Goal: Task Accomplishment & Management: Complete application form

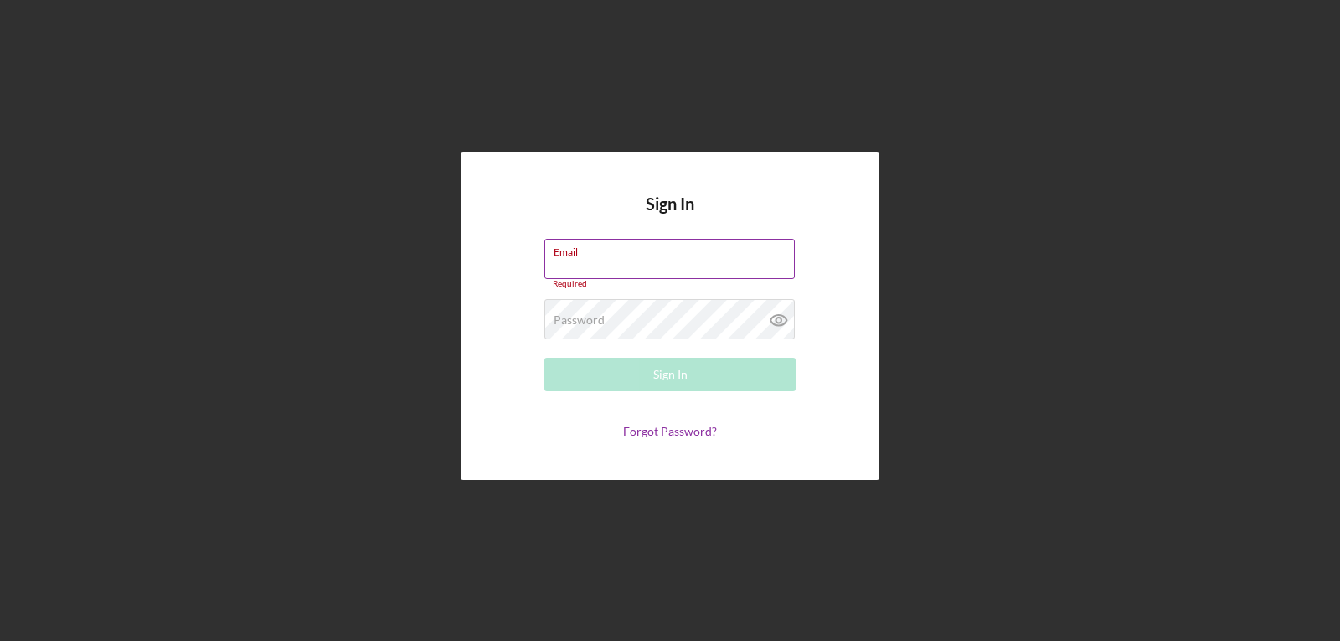
click at [595, 261] on input "Email" at bounding box center [669, 259] width 250 height 40
type input "gotriceygirl@gmail.com"
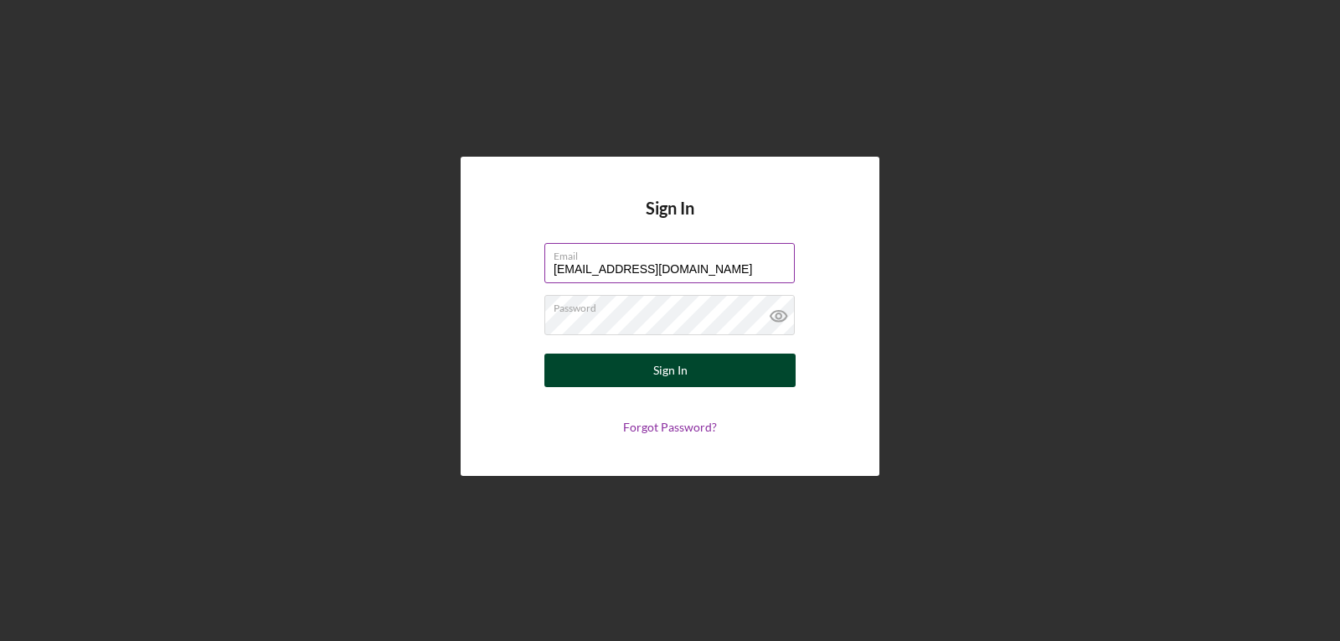
click at [609, 376] on div "Sign In" at bounding box center [670, 370] width 34 height 34
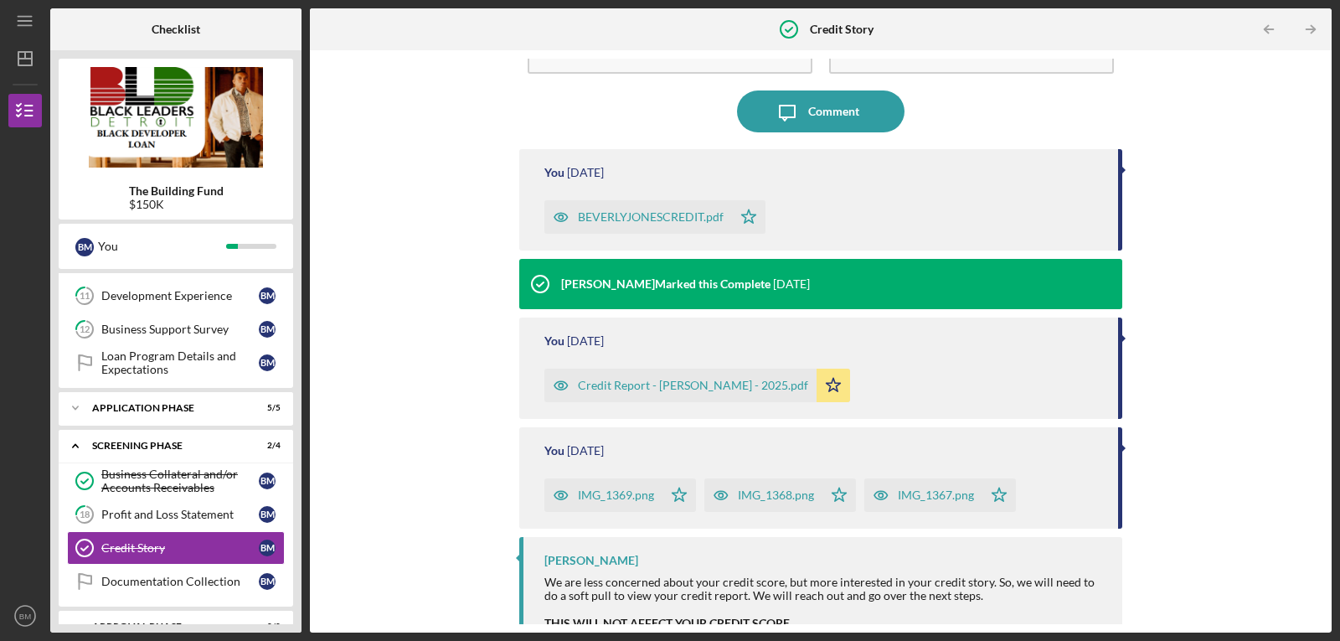
scroll to position [173, 0]
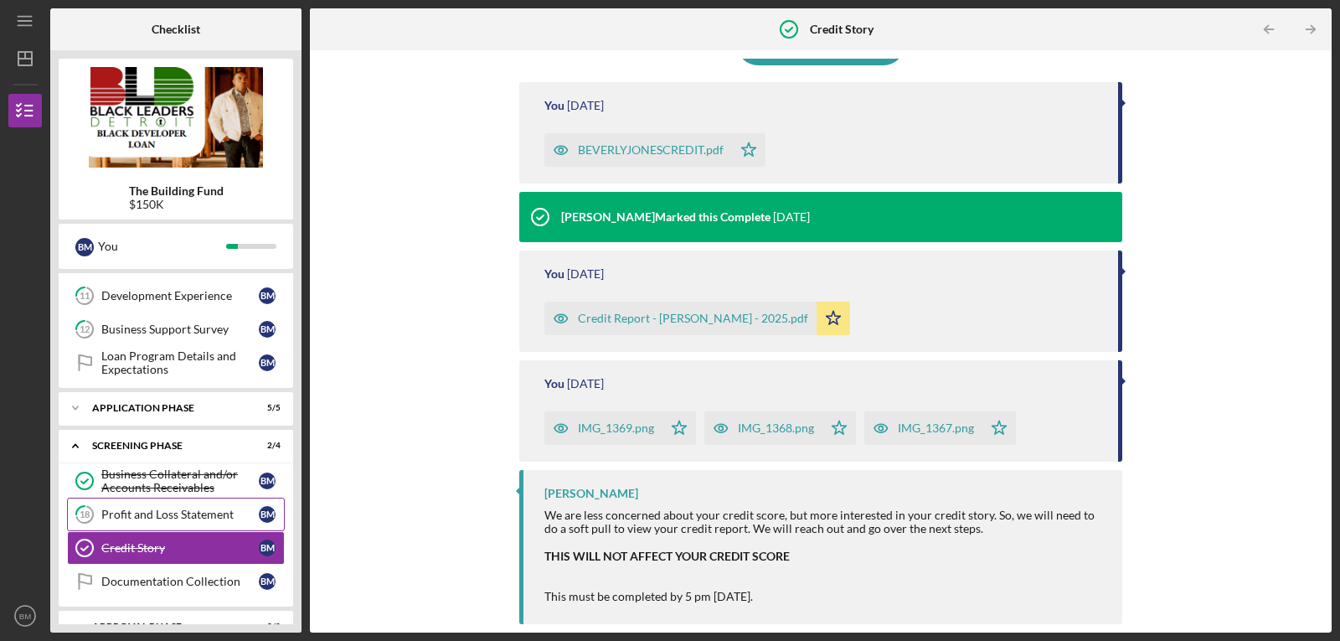
click at [183, 524] on link "18 Profit and Loss Statement B M" at bounding box center [176, 515] width 218 height 34
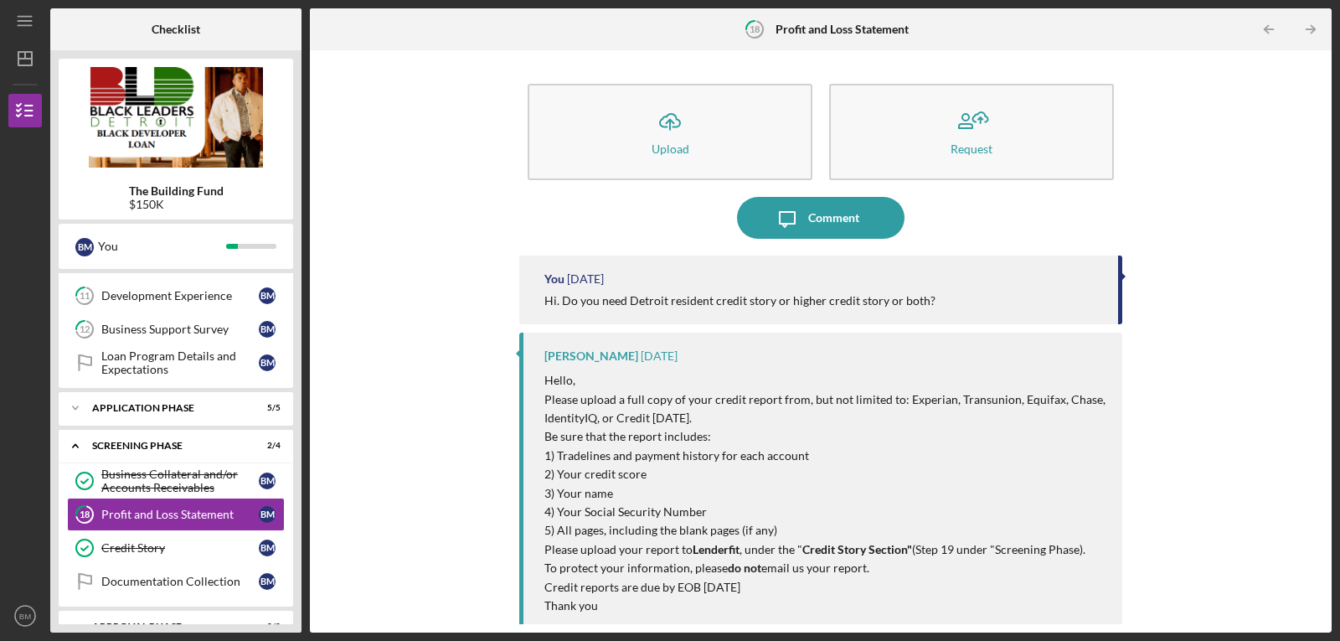
scroll to position [319, 0]
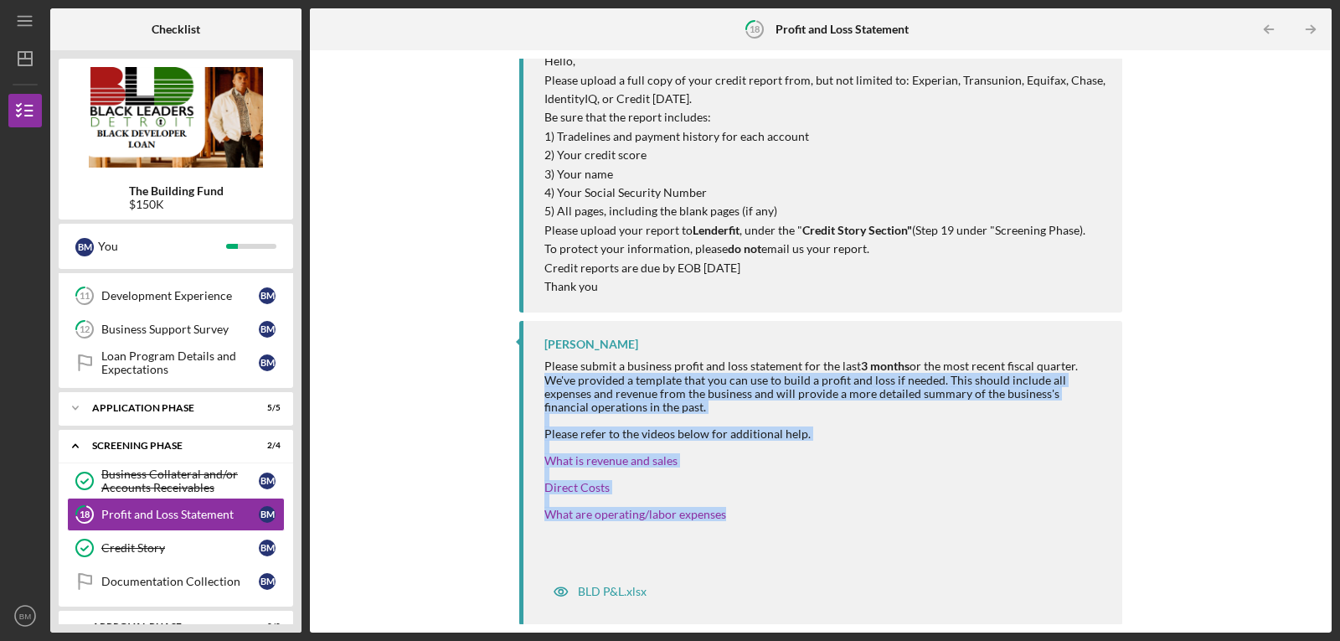
drag, startPoint x: 1318, startPoint y: 358, endPoint x: 1339, endPoint y: 519, distance: 162.3
click at [609, 519] on div "Icon/Menu 18 Profit and Loss Statement Checklist The Building Fund $150K B M Yo…" at bounding box center [670, 320] width 1340 height 641
click at [609, 488] on div "Direct Costs" at bounding box center [824, 487] width 561 height 13
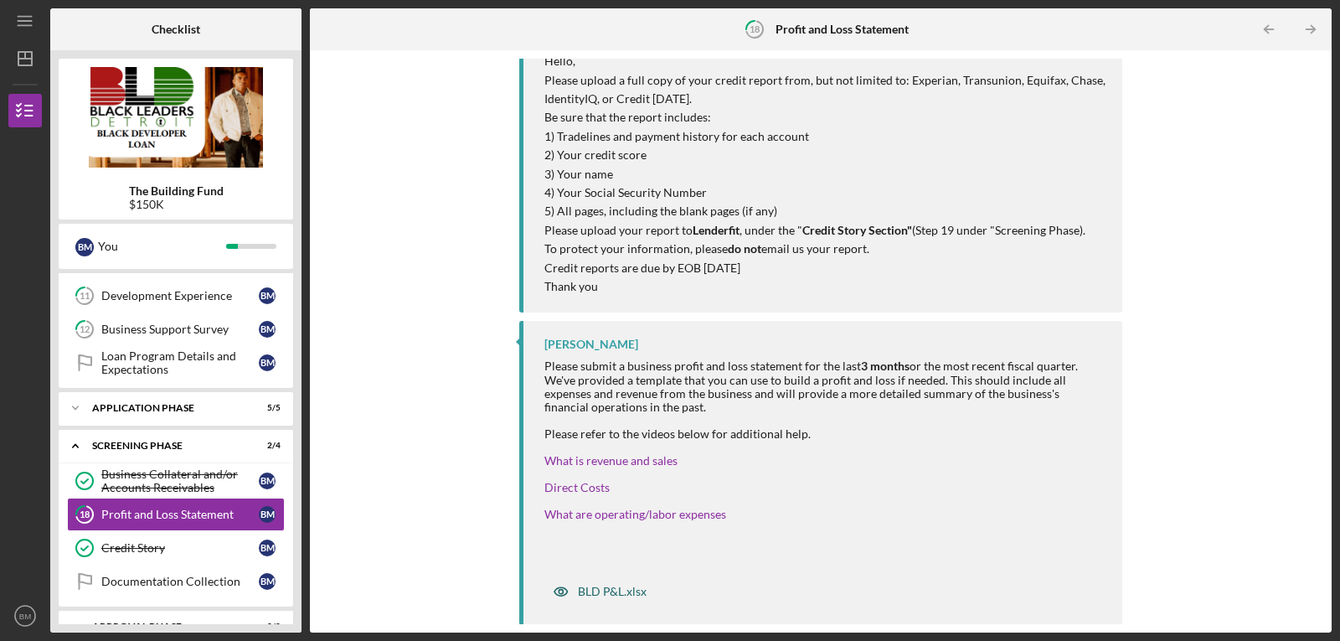
click at [609, 589] on div "BLD P&L.xlsx" at bounding box center [612, 591] width 69 height 13
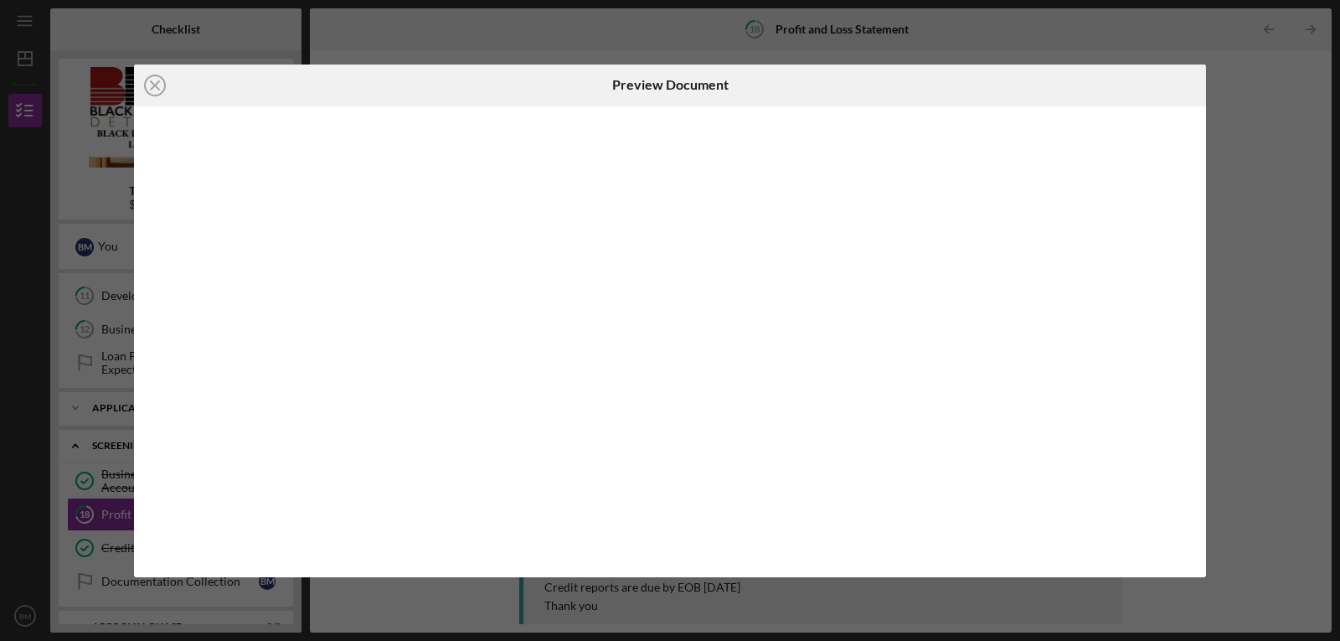
scroll to position [320, 0]
click at [154, 86] on icon "Icon/Close" at bounding box center [155, 86] width 42 height 42
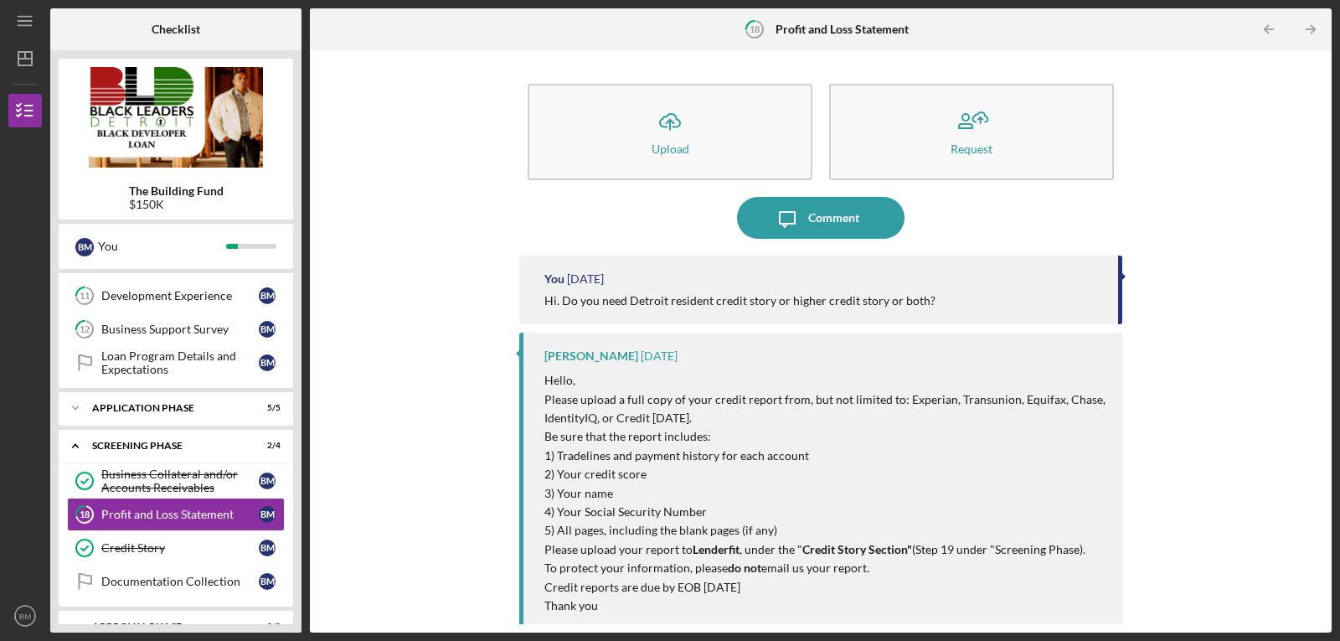
drag, startPoint x: 1324, startPoint y: 383, endPoint x: 1339, endPoint y: 490, distance: 108.4
click at [609, 490] on div "Icon/Menu 18 Profit and Loss Statement Checklist The Building Fund $150K B M Yo…" at bounding box center [670, 320] width 1340 height 641
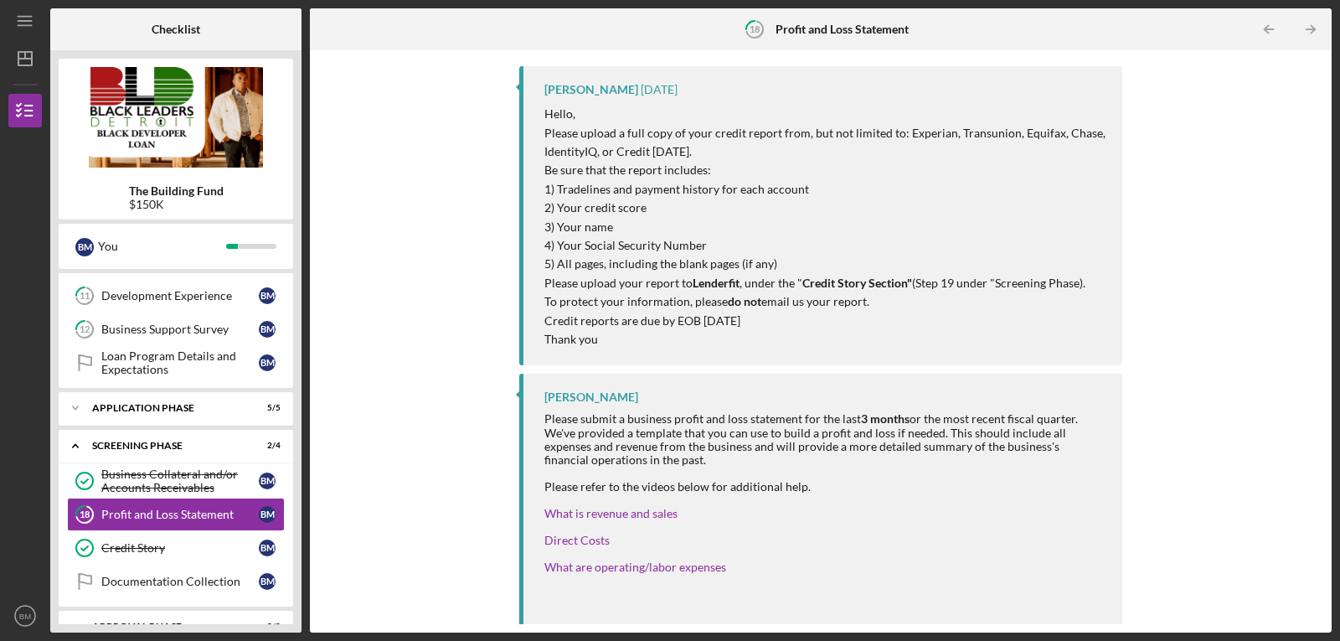
scroll to position [320, 0]
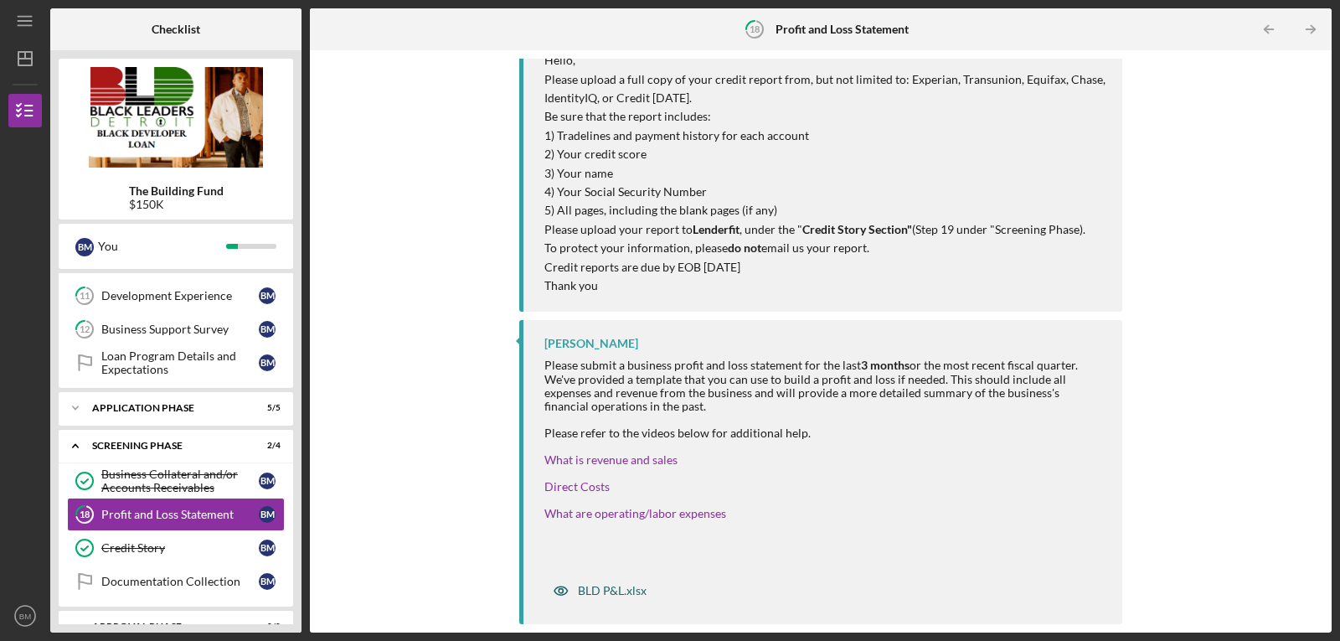
click at [609, 594] on div "BLD P&L.xlsx" at bounding box center [612, 590] width 69 height 13
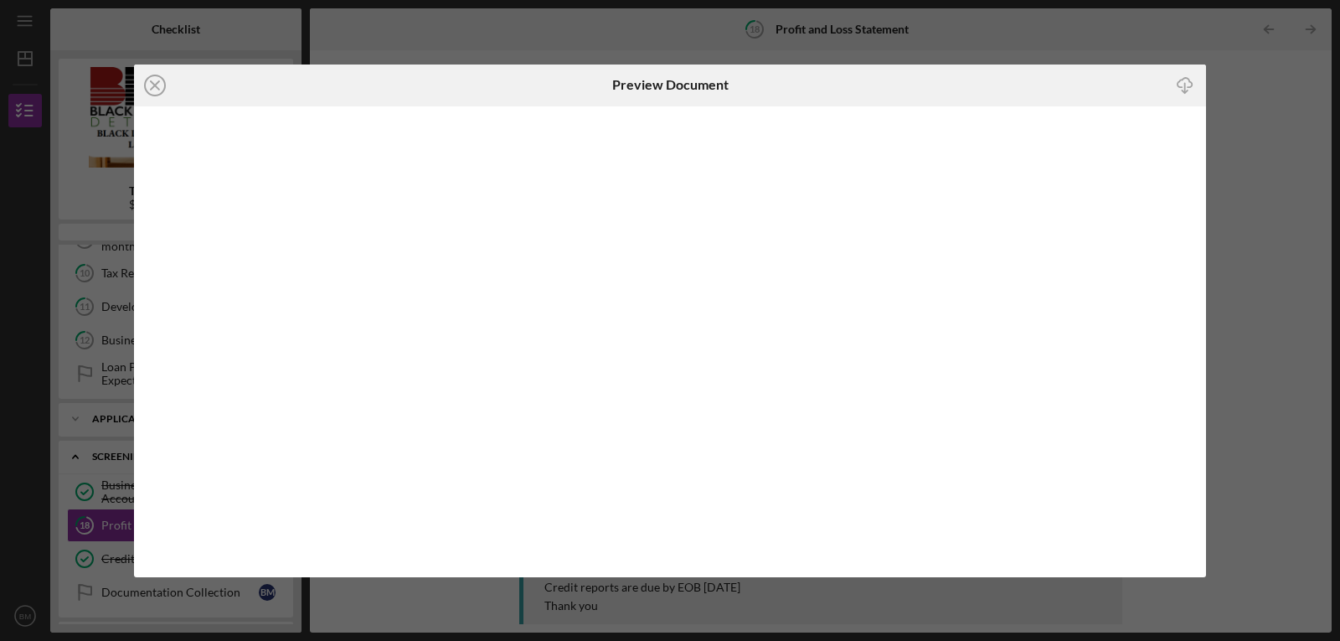
scroll to position [397, 0]
click at [152, 88] on line at bounding box center [155, 85] width 8 height 8
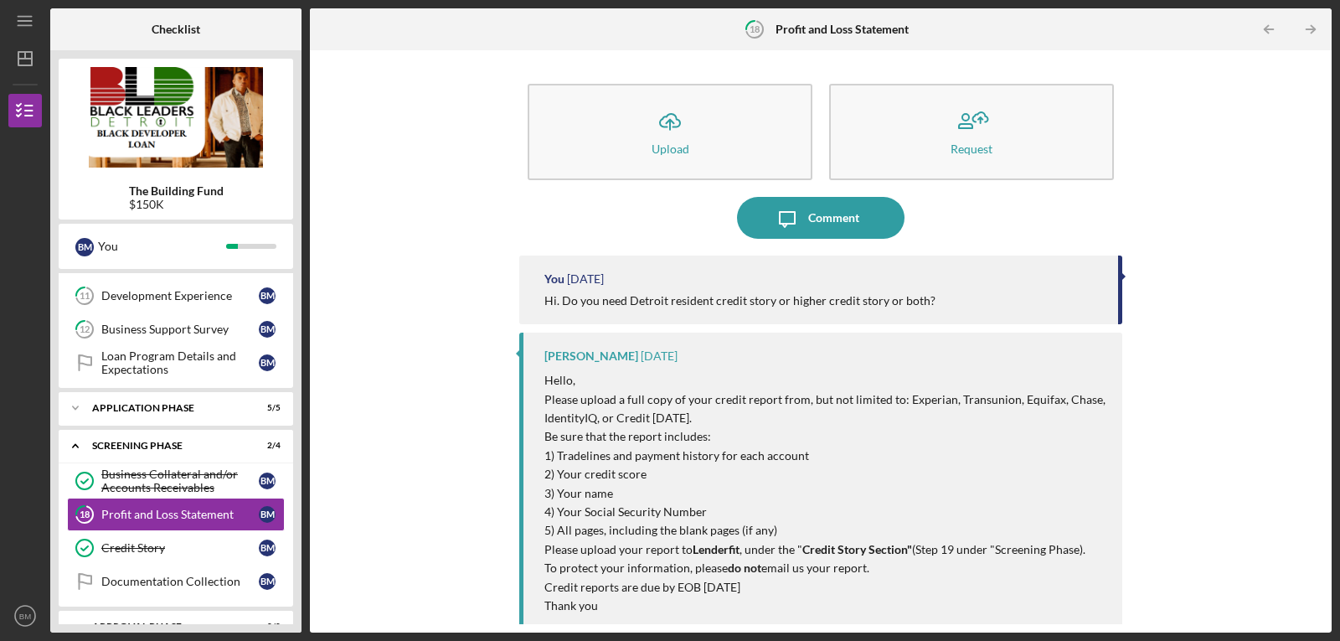
drag, startPoint x: 1324, startPoint y: 342, endPoint x: 1326, endPoint y: 377, distance: 35.2
click at [1326, 377] on div "Icon/Upload Upload Request Icon/Message Comment You 4 days ago Hi. Do you need …" at bounding box center [821, 341] width 1022 height 582
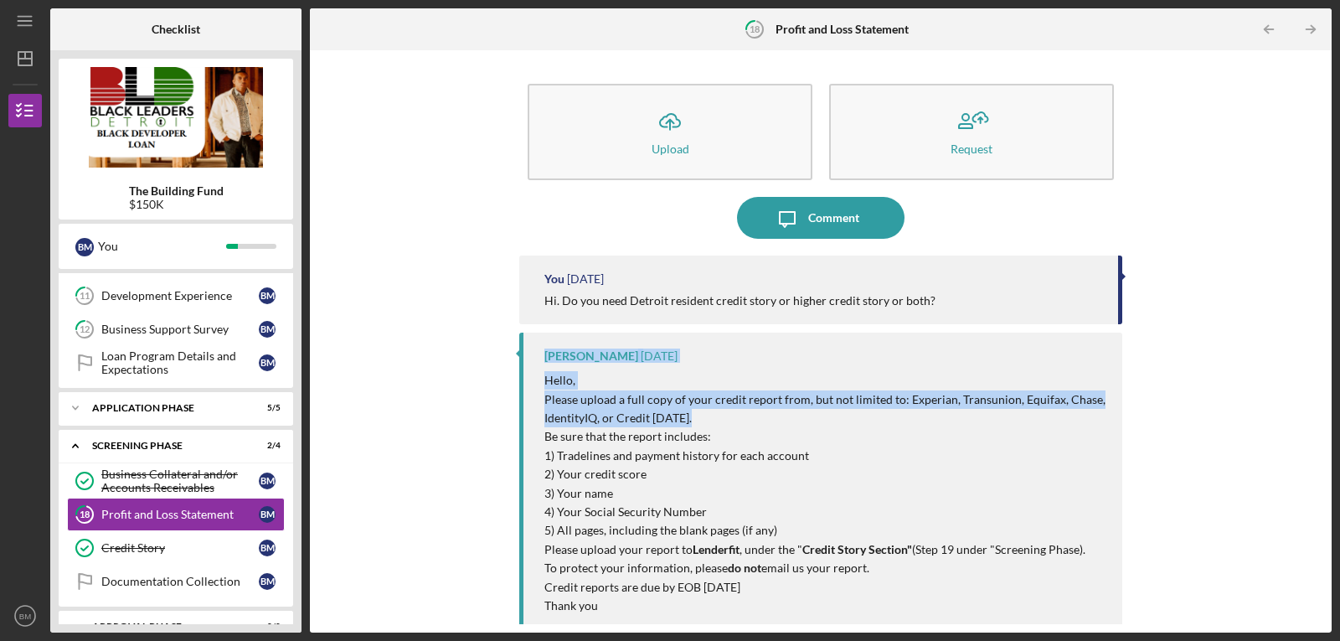
drag, startPoint x: 1318, startPoint y: 319, endPoint x: 1330, endPoint y: 425, distance: 106.3
click at [1330, 425] on div "Icon/Upload Upload Request Icon/Message Comment You 4 days ago Hi. Do you need …" at bounding box center [821, 341] width 1022 height 582
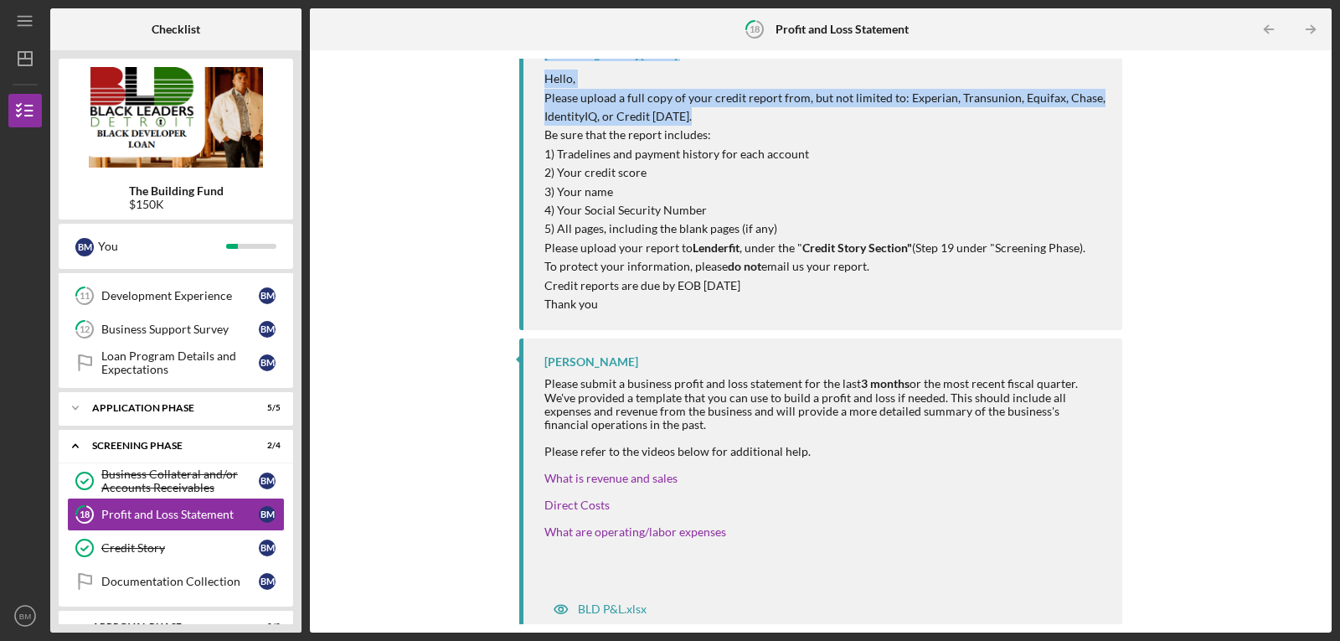
scroll to position [303, 0]
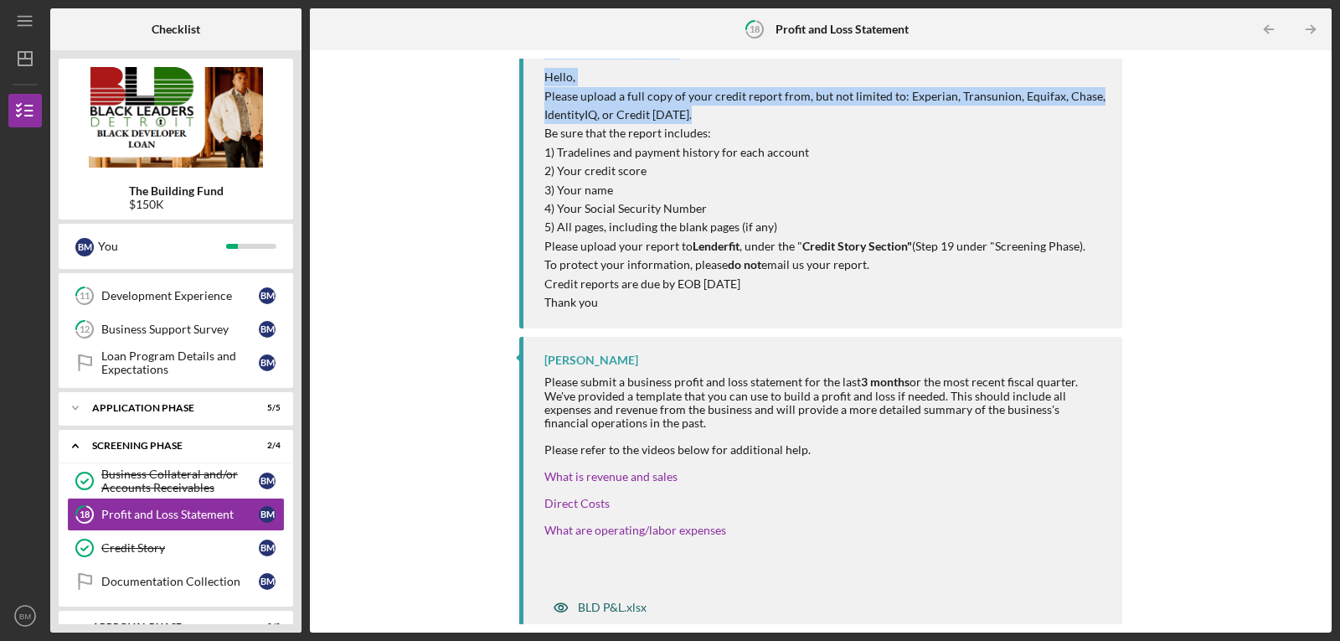
click at [559, 606] on icon "button" at bounding box center [561, 607] width 4 height 4
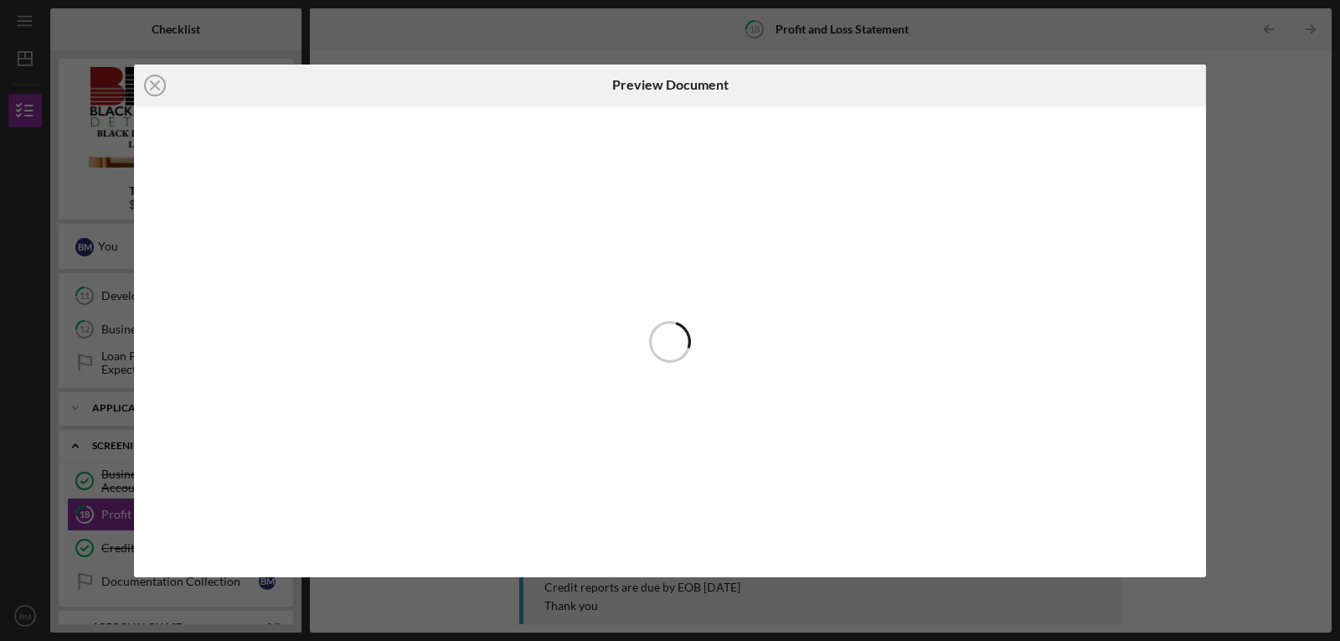
scroll to position [320, 0]
click at [152, 87] on line at bounding box center [155, 85] width 8 height 8
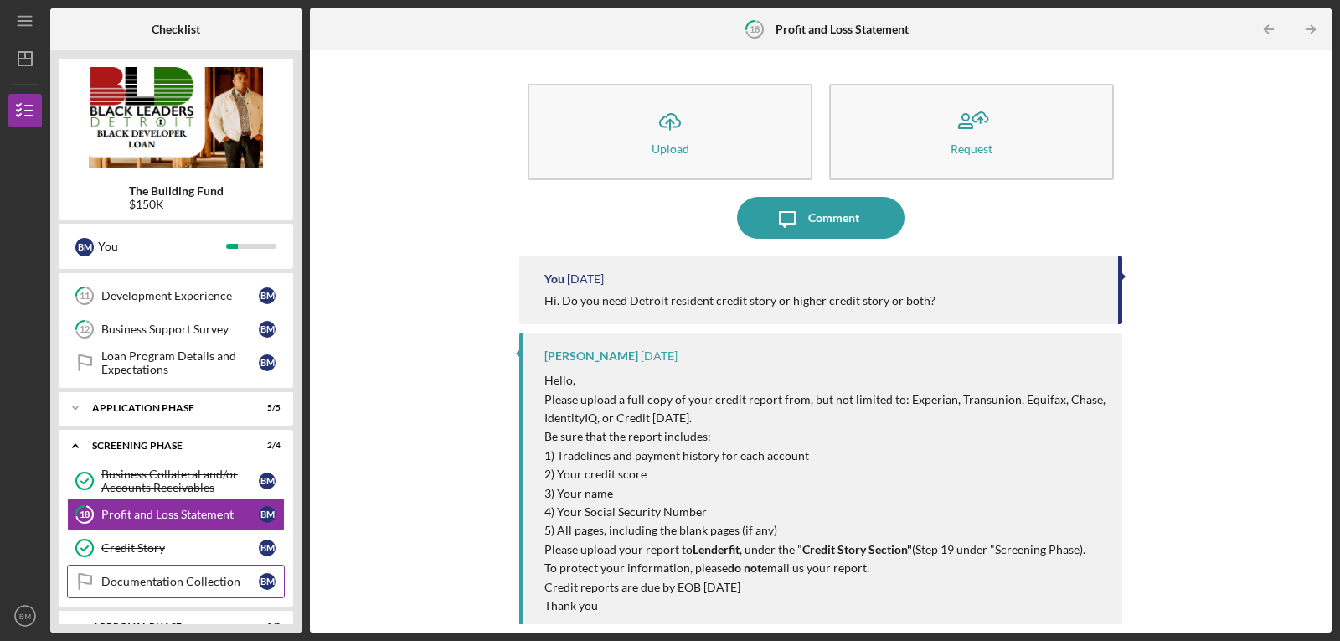
click at [161, 580] on div "Documentation Collection" at bounding box center [179, 581] width 157 height 13
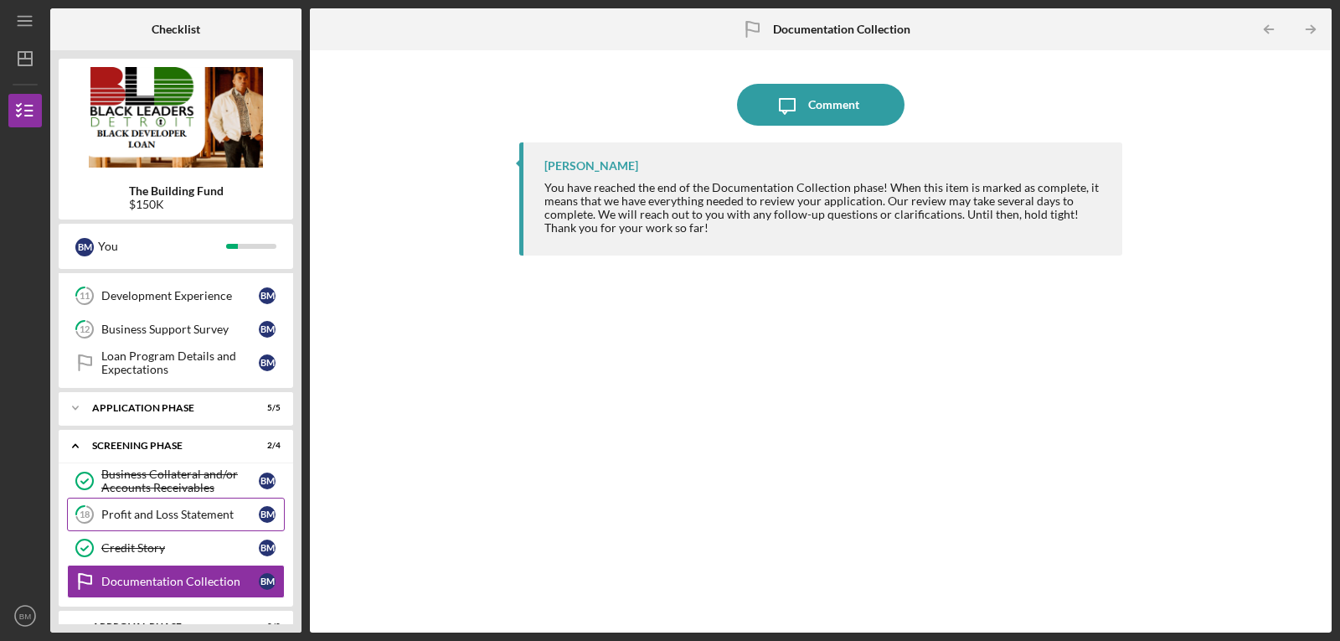
click at [122, 518] on div "Profit and Loss Statement" at bounding box center [179, 514] width 157 height 13
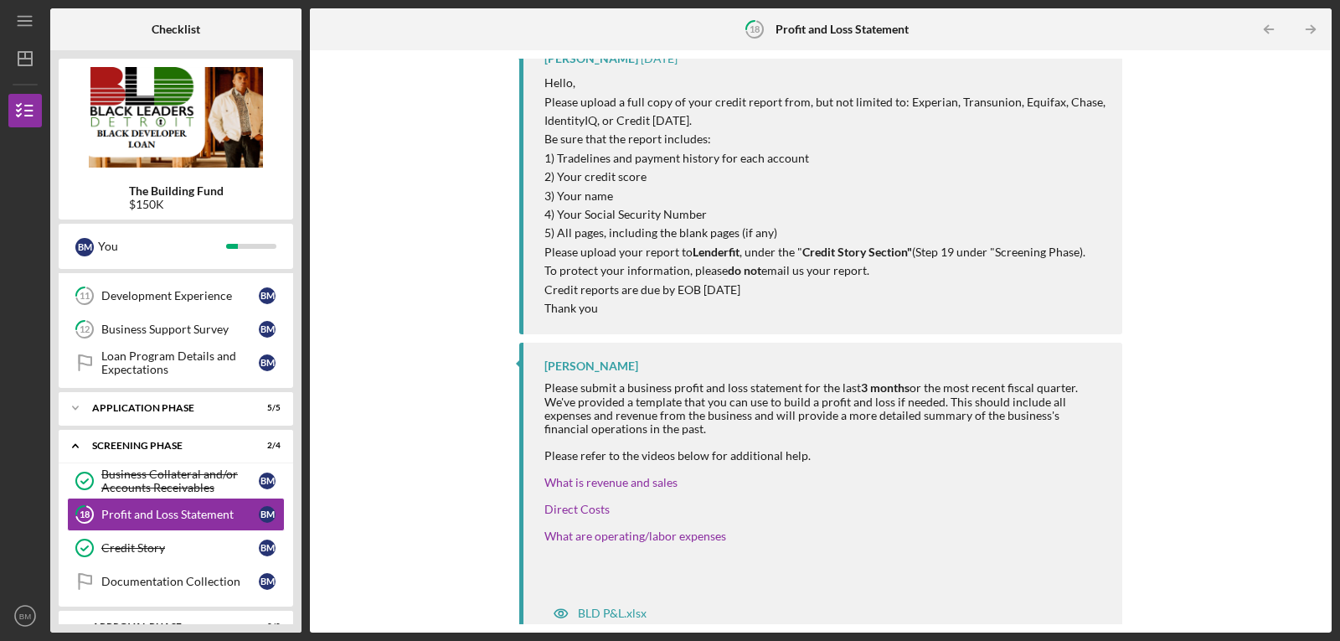
scroll to position [320, 0]
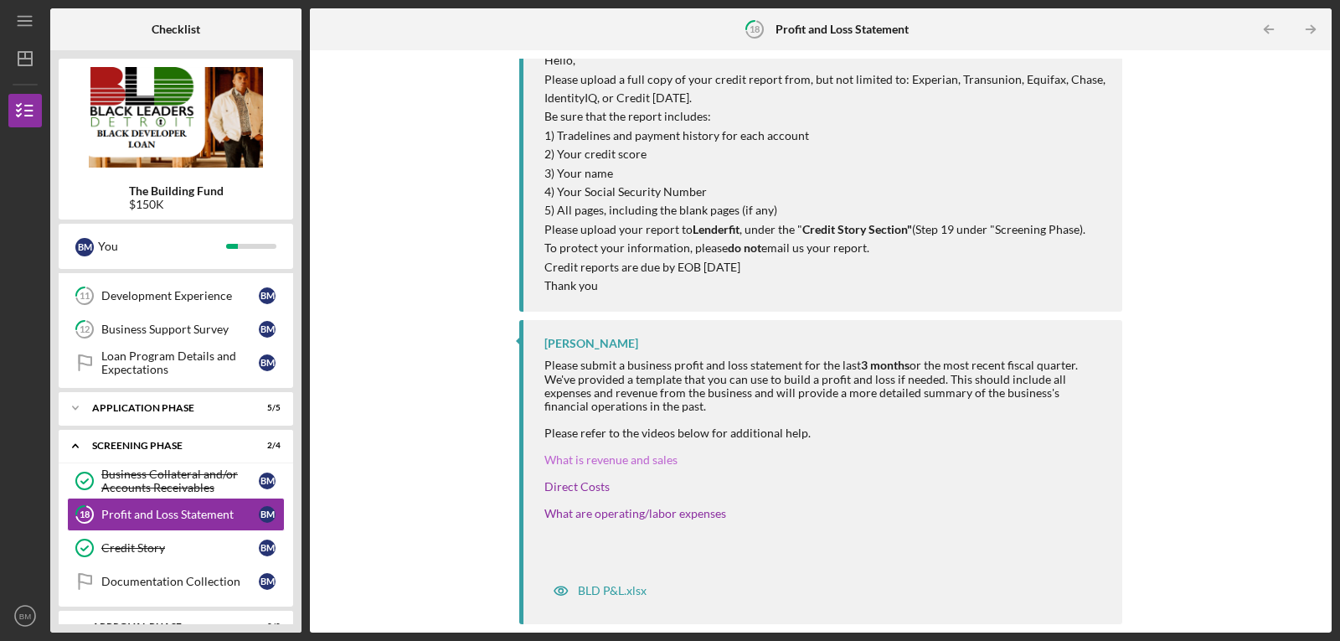
click at [595, 459] on link "What is revenue and sales" at bounding box center [610, 459] width 133 height 14
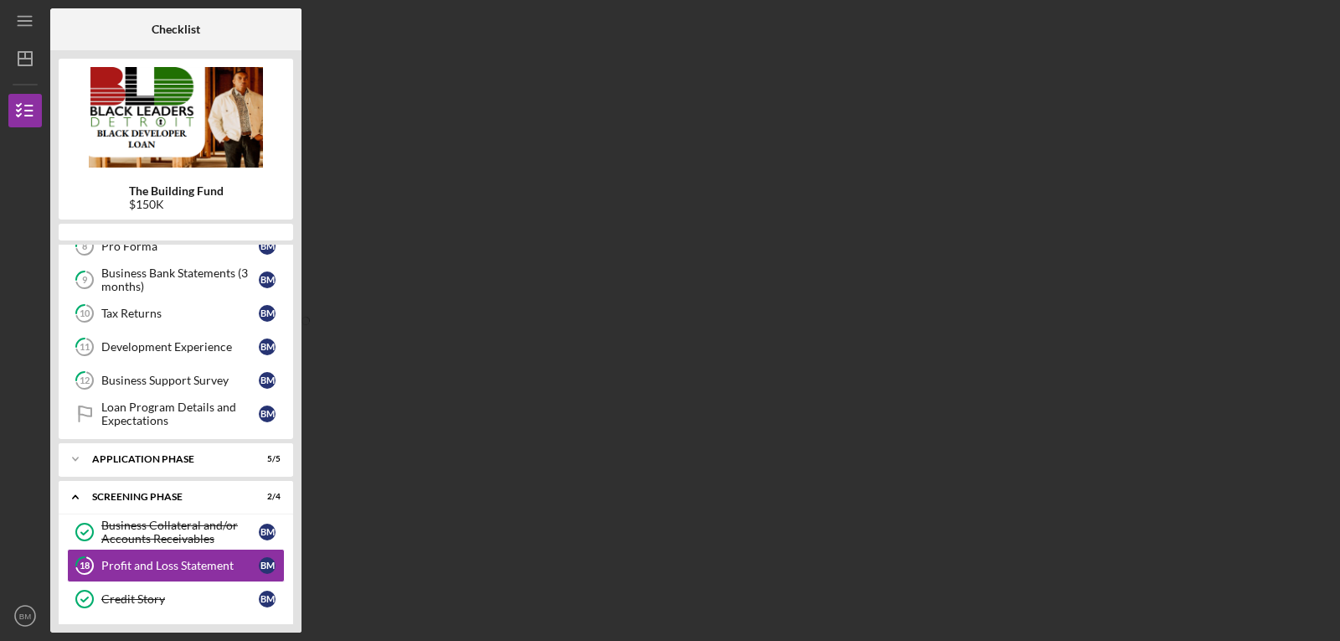
scroll to position [397, 0]
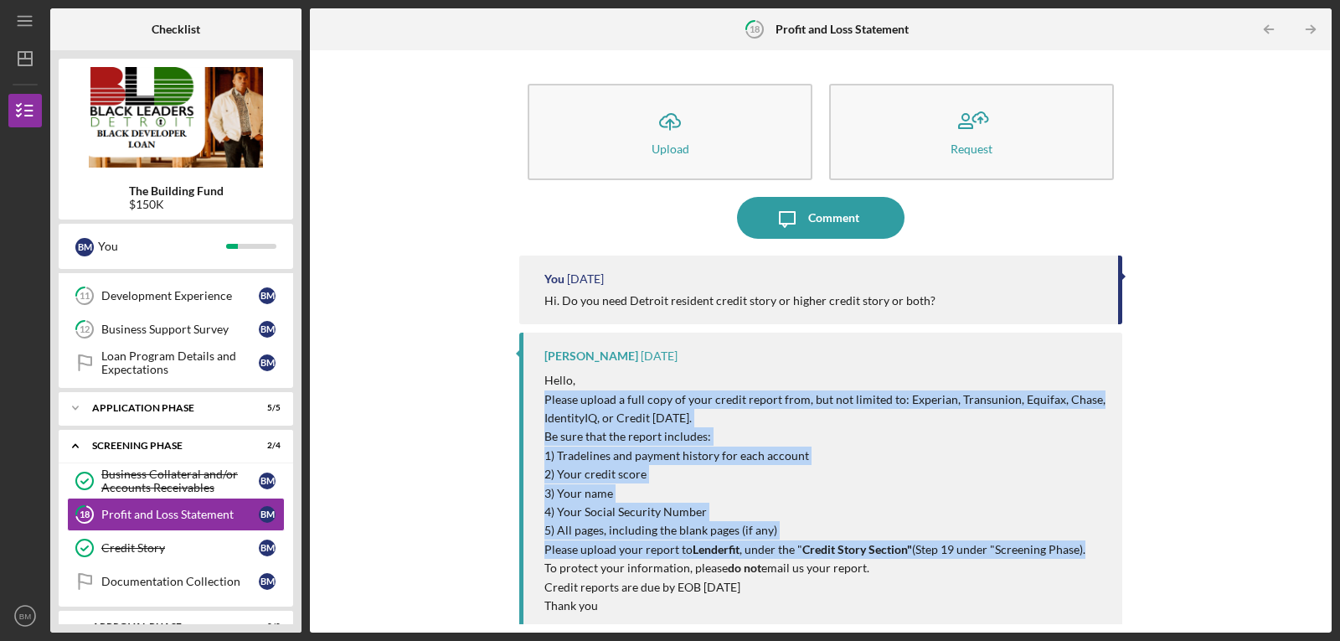
drag, startPoint x: 1317, startPoint y: 388, endPoint x: 1320, endPoint y: 446, distance: 58.7
click at [1339, 552] on div "Icon/Menu 18 Profit and Loss Statement Checklist The Building Fund $150K B M Yo…" at bounding box center [670, 320] width 1340 height 641
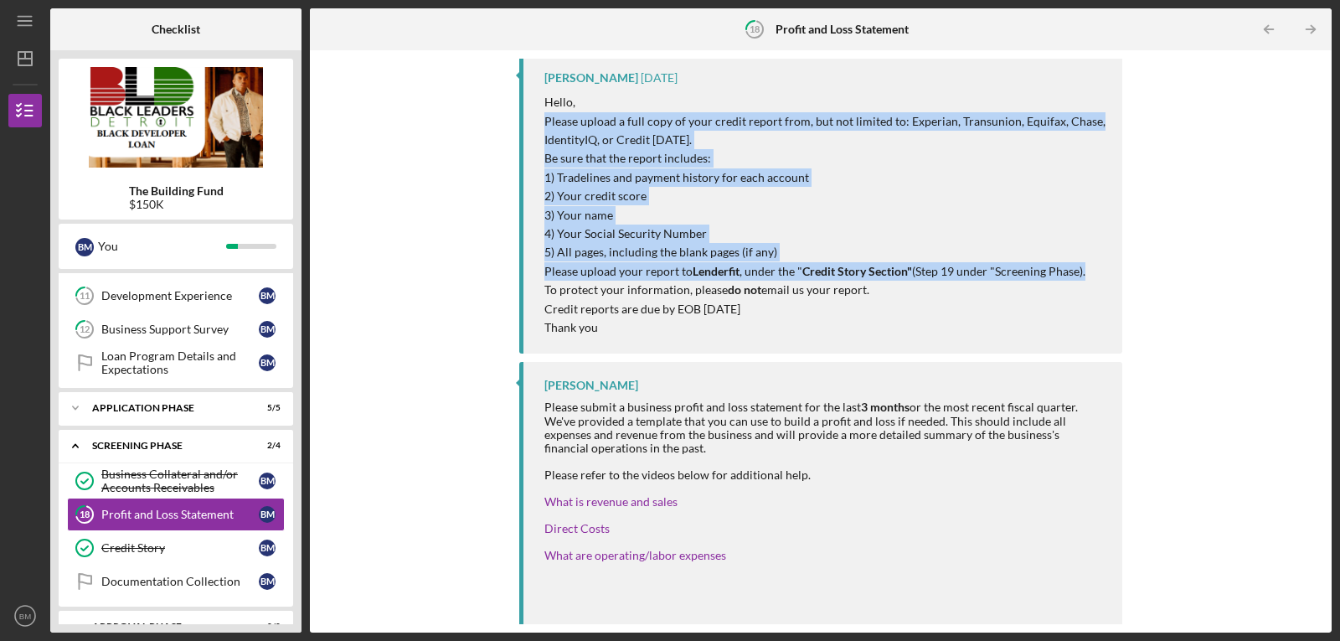
scroll to position [281, 0]
